Goal: Information Seeking & Learning: Learn about a topic

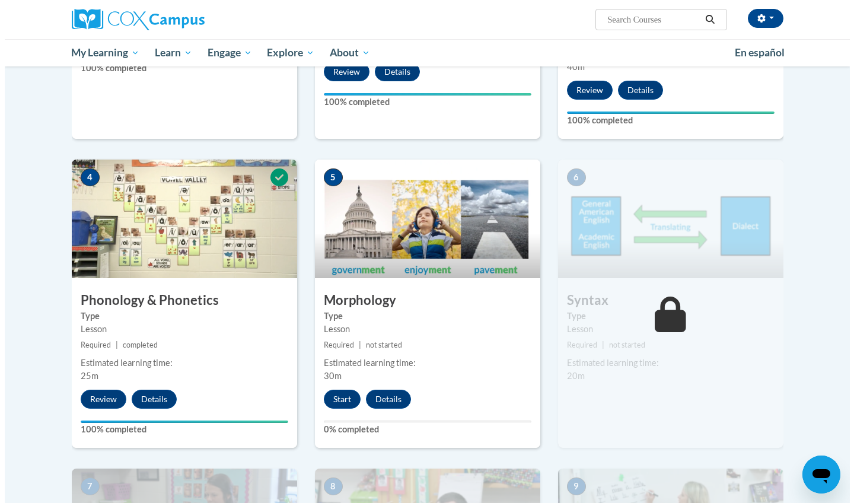
scroll to position [505, 0]
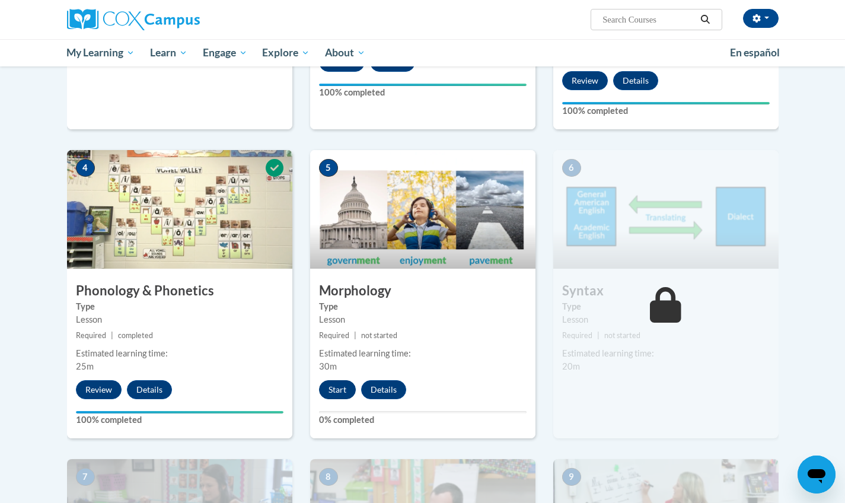
click at [324, 390] on button "Start" at bounding box center [337, 389] width 37 height 19
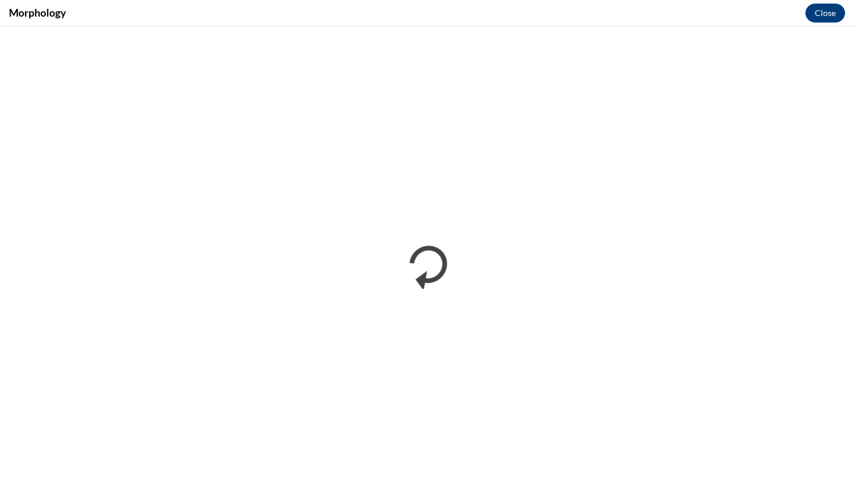
scroll to position [0, 0]
